Goal: Transaction & Acquisition: Purchase product/service

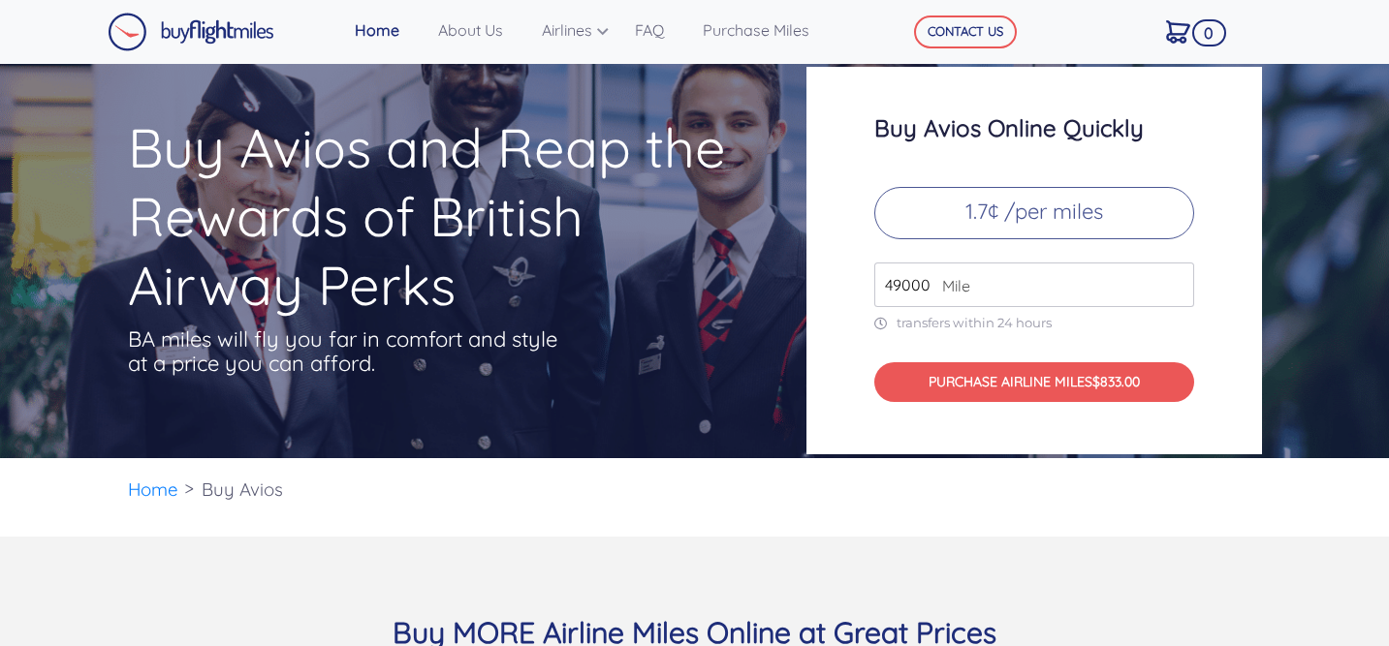
click at [927, 285] on input "49000" at bounding box center [1034, 285] width 320 height 45
click at [1102, 315] on p "transfers within 24 hours" at bounding box center [1034, 323] width 320 height 16
drag, startPoint x: 925, startPoint y: 277, endPoint x: 764, endPoint y: 277, distance: 160.9
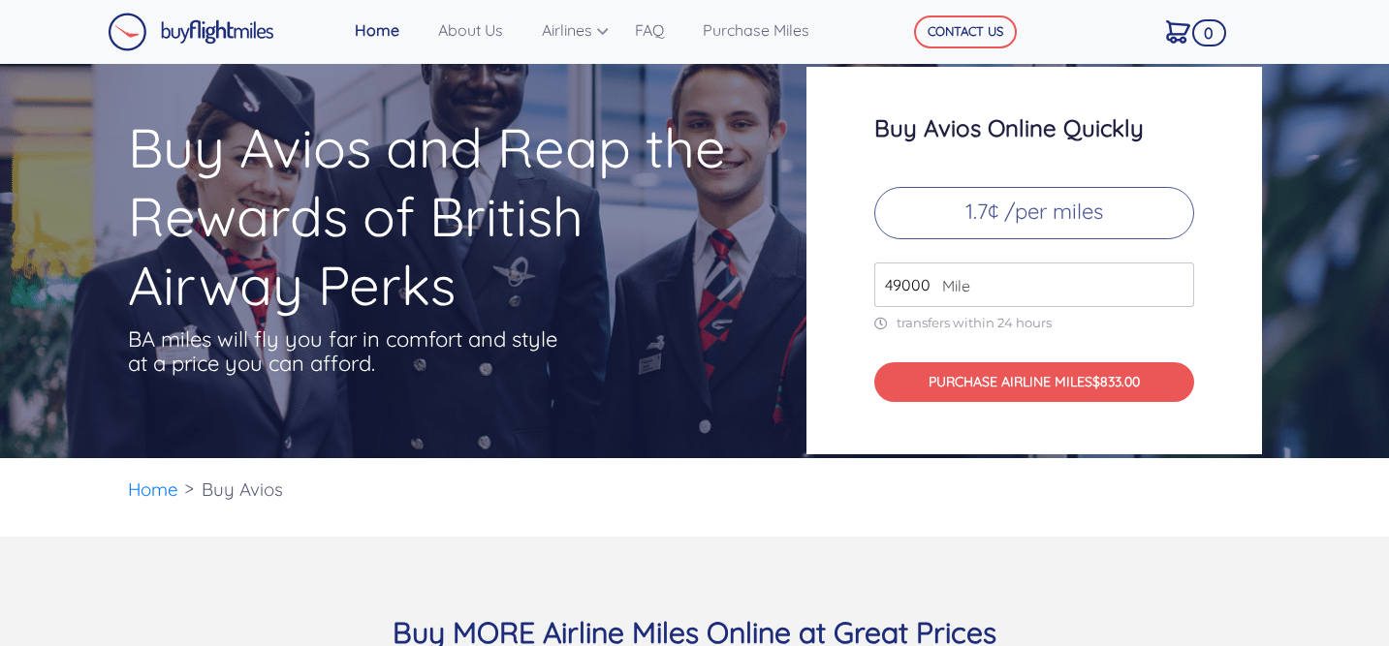
click at [771, 277] on div "Buy Avios and Reap the Rewards of British Airway Perks BA miles will fly you fa…" at bounding box center [694, 261] width 1163 height 388
click at [1232, 240] on div "Buy Avios Online Quickly 1.7¢ /per miles 20000 Mile transfers within 24 hours P…" at bounding box center [1034, 261] width 456 height 388
click at [917, 287] on input "20000" at bounding box center [1034, 285] width 320 height 45
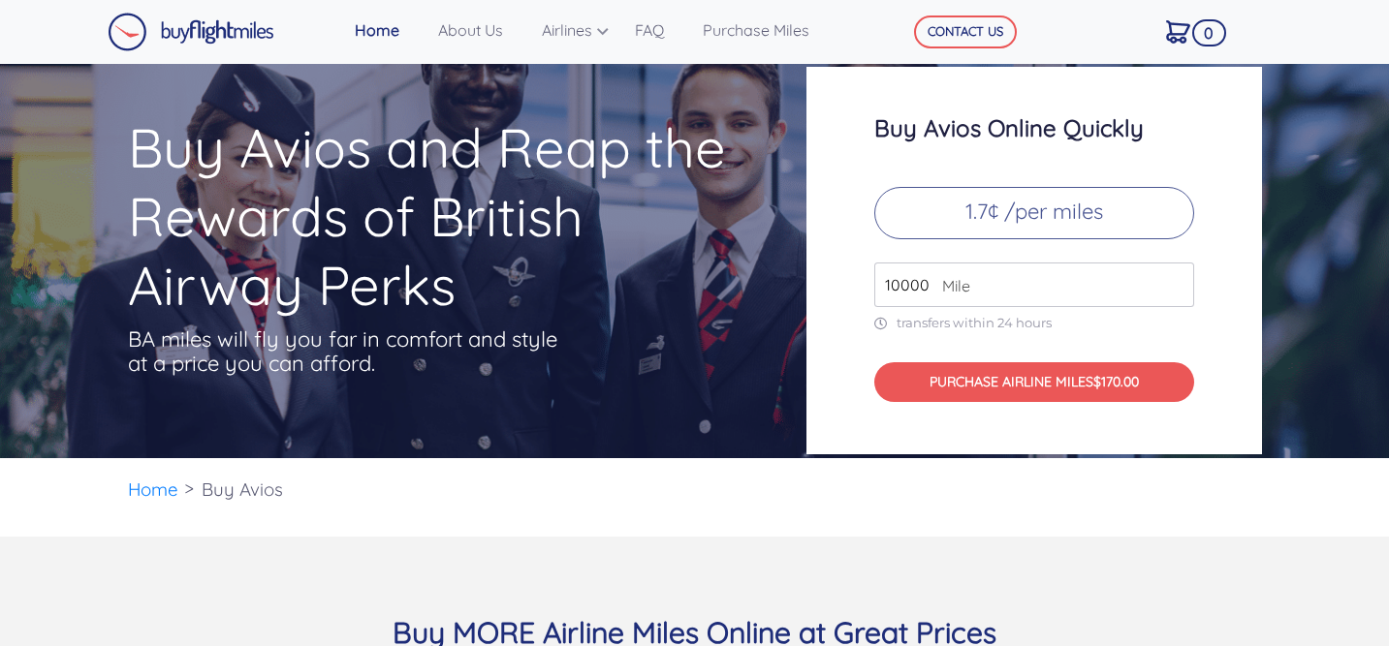
type input "100000"
